Goal: Task Accomplishment & Management: Use online tool/utility

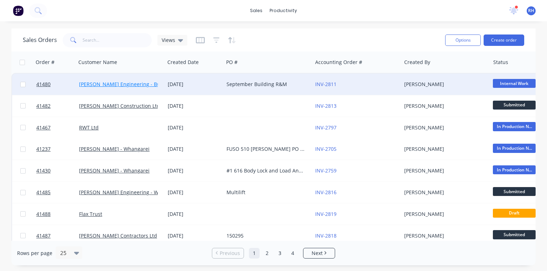
click at [141, 84] on link "[PERSON_NAME] Engineering - Building R M" at bounding box center [131, 84] width 105 height 7
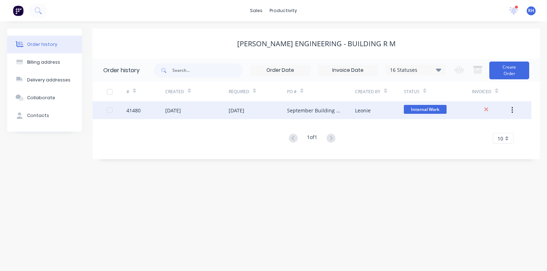
click at [244, 110] on div "[DATE]" at bounding box center [236, 110] width 16 height 7
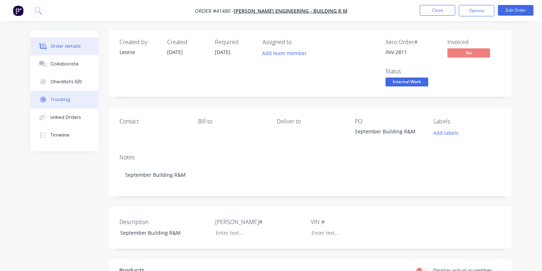
click at [72, 100] on button "Tracking" at bounding box center [65, 100] width 68 height 18
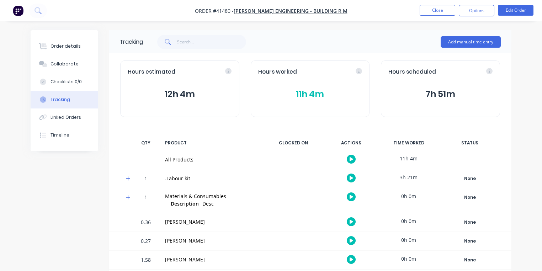
scroll to position [0, 0]
click at [20, 9] on img "button" at bounding box center [18, 10] width 11 height 11
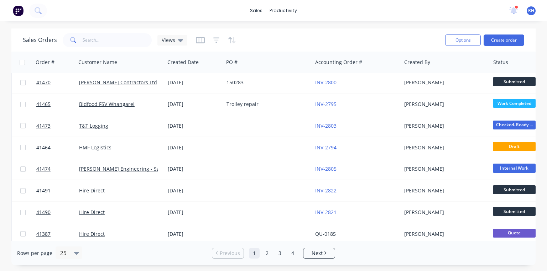
scroll to position [197, 0]
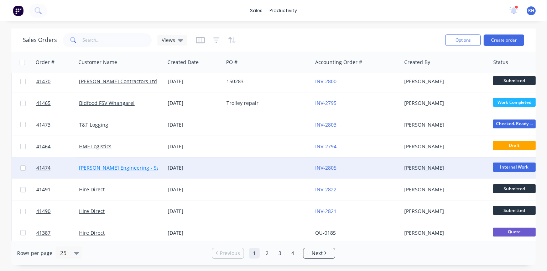
click at [138, 169] on link "[PERSON_NAME] Engineering - Safety" at bounding box center [123, 167] width 89 height 7
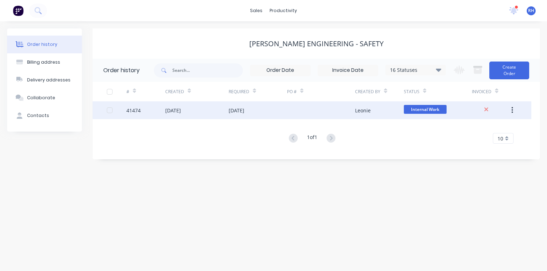
click at [241, 111] on div "[DATE]" at bounding box center [236, 110] width 16 height 7
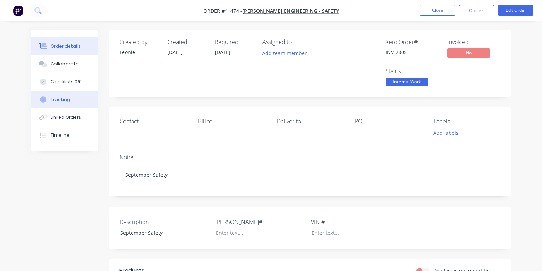
click at [75, 97] on button "Tracking" at bounding box center [65, 100] width 68 height 18
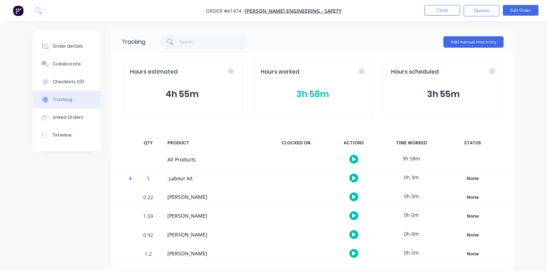
click at [128, 176] on icon at bounding box center [130, 178] width 5 height 5
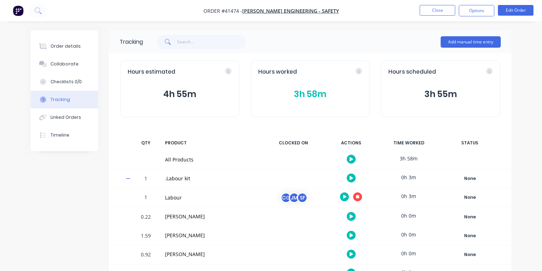
click at [345, 195] on icon "button" at bounding box center [345, 197] width 4 height 4
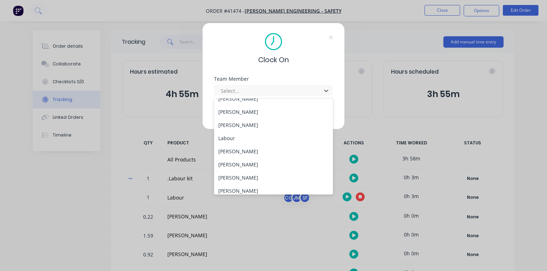
scroll to position [51, 0]
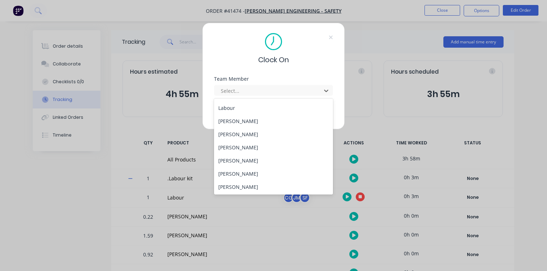
click at [255, 144] on div "[PERSON_NAME]" at bounding box center [273, 147] width 119 height 13
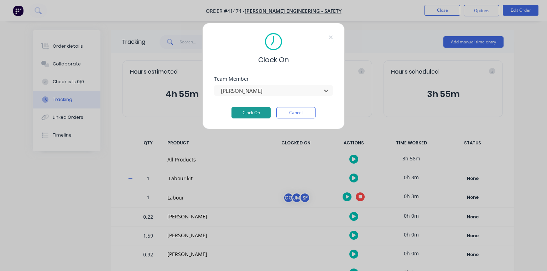
click at [249, 114] on button "Clock On" at bounding box center [250, 112] width 39 height 11
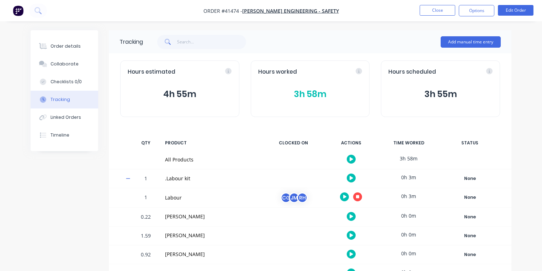
click at [357, 196] on icon "button" at bounding box center [358, 197] width 4 height 4
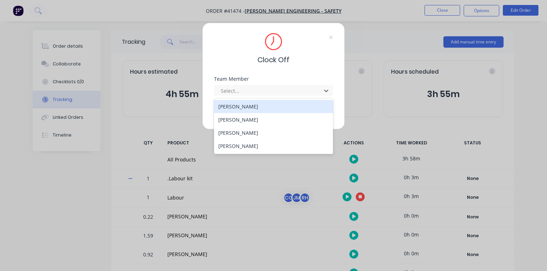
click at [247, 130] on div "[PERSON_NAME]" at bounding box center [273, 132] width 119 height 13
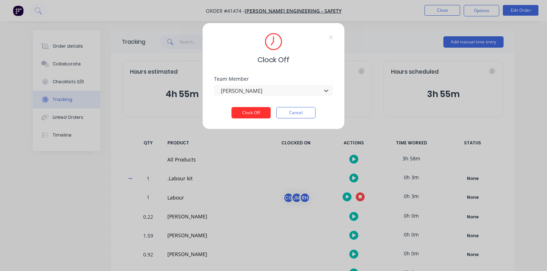
click at [254, 110] on button "Clock Off" at bounding box center [250, 112] width 39 height 11
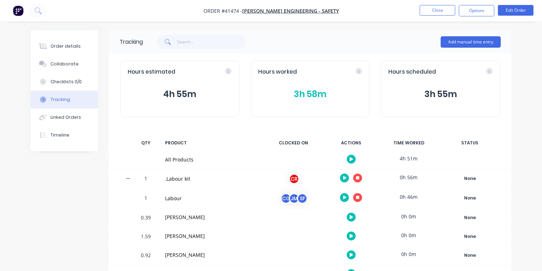
click at [20, 6] on img "button" at bounding box center [18, 10] width 11 height 11
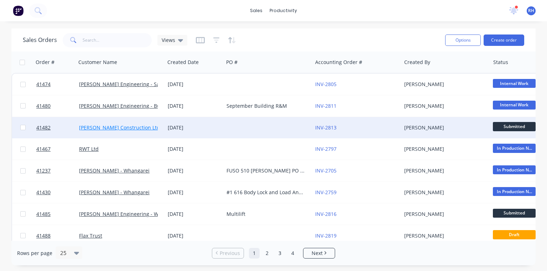
click at [130, 130] on link "[PERSON_NAME] Construction Ltd" at bounding box center [119, 127] width 81 height 7
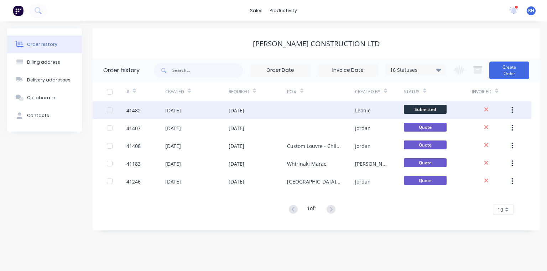
click at [241, 112] on div "[DATE]" at bounding box center [236, 110] width 16 height 7
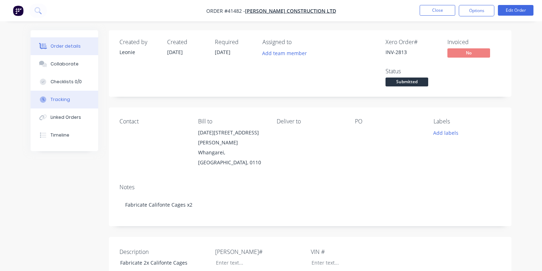
click at [74, 97] on button "Tracking" at bounding box center [65, 100] width 68 height 18
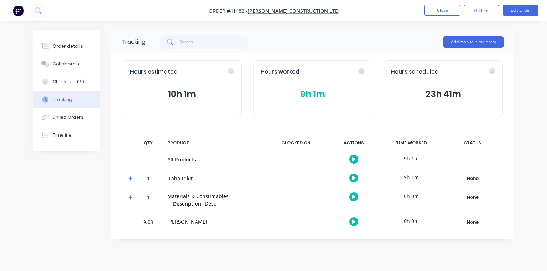
click at [132, 181] on icon at bounding box center [130, 178] width 5 height 5
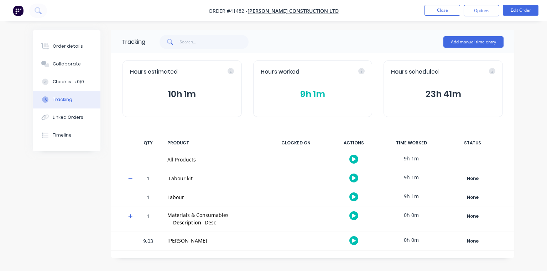
click at [354, 196] on icon "button" at bounding box center [354, 197] width 4 height 4
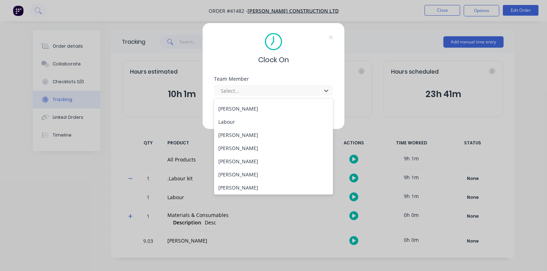
scroll to position [91, 0]
click at [253, 132] on div "[PERSON_NAME]" at bounding box center [273, 133] width 119 height 13
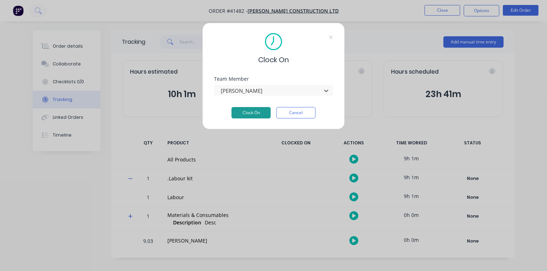
click at [254, 112] on button "Clock On" at bounding box center [250, 112] width 39 height 11
